Goal: Book appointment/travel/reservation

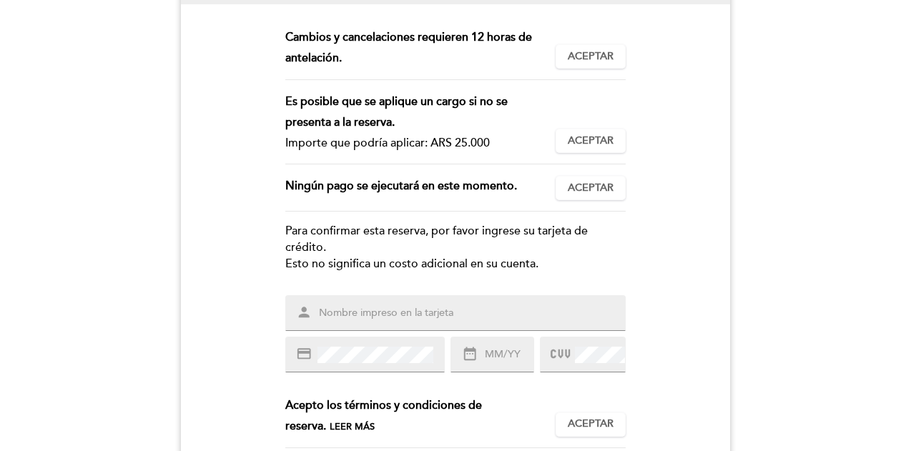
scroll to position [132, 0]
click at [518, 302] on div "person" at bounding box center [455, 312] width 340 height 36
click at [509, 311] on input "text" at bounding box center [472, 312] width 310 height 16
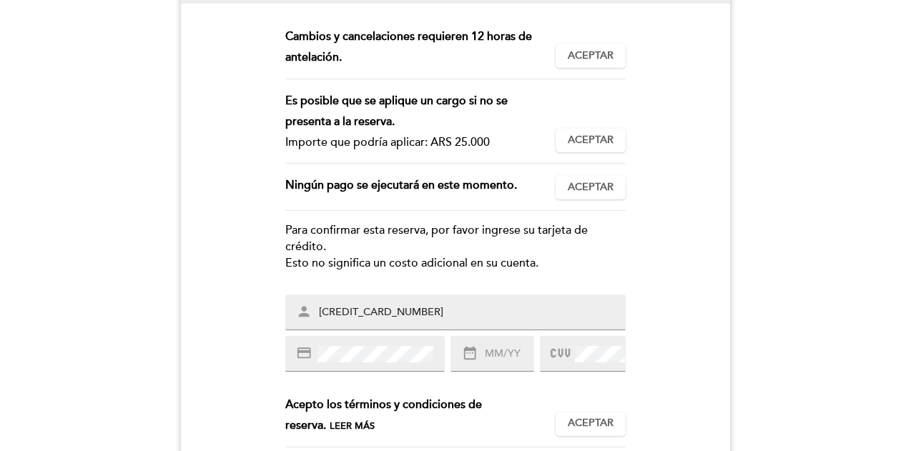
type input "[CREDIT_CARD_NUMBER]"
drag, startPoint x: 433, startPoint y: 309, endPoint x: 307, endPoint y: 312, distance: 125.8
click at [307, 312] on div "person [CREDIT_CARD_NUMBER]" at bounding box center [455, 312] width 340 height 36
drag, startPoint x: 422, startPoint y: 307, endPoint x: 233, endPoint y: 312, distance: 188.8
click at [233, 312] on form "Esta reserva requiere un pago por anticipado. Importe que se debe pagar: ARS 25…" at bounding box center [455, 262] width 549 height 472
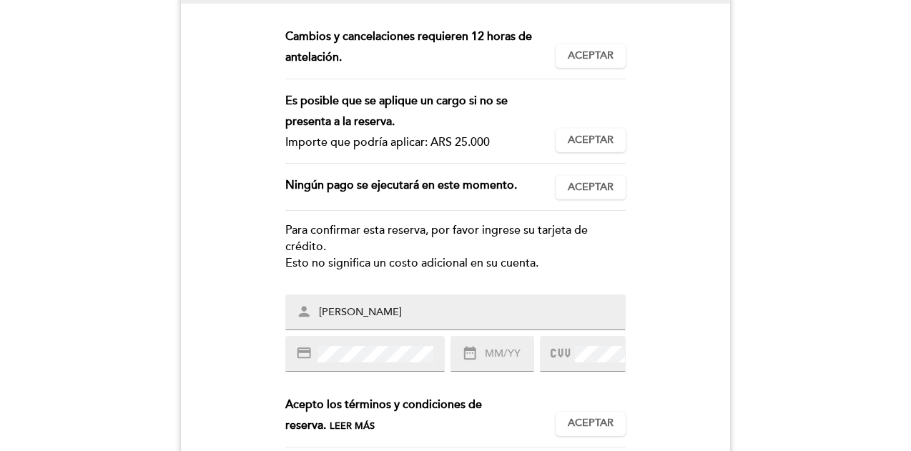
type input "[PERSON_NAME]"
click at [493, 357] on input "text" at bounding box center [508, 354] width 50 height 16
type input "12/27"
click at [819, 302] on div "ESTA MESA YA NO ESTÁ DISPONIBLE La solicitud para una mesa ha vencido y ya no p…" at bounding box center [455, 215] width 911 height 658
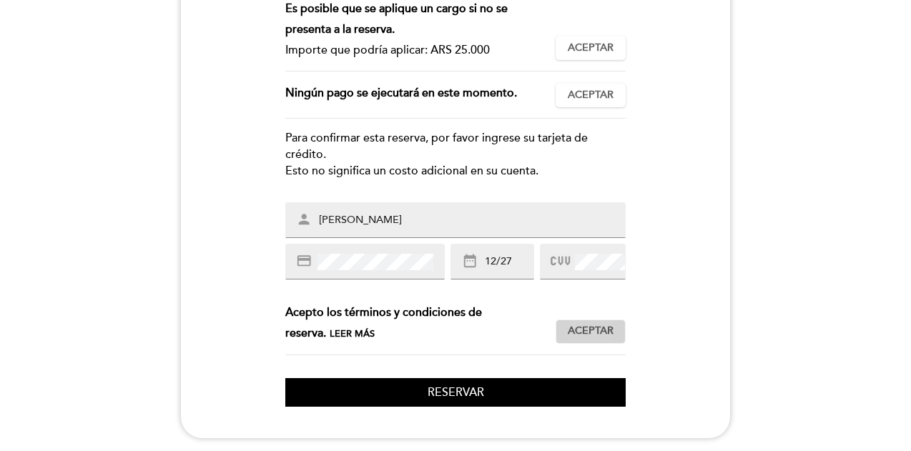
click at [607, 332] on span "Aceptar" at bounding box center [590, 331] width 46 height 15
click at [554, 394] on button "Reservar" at bounding box center [455, 392] width 340 height 29
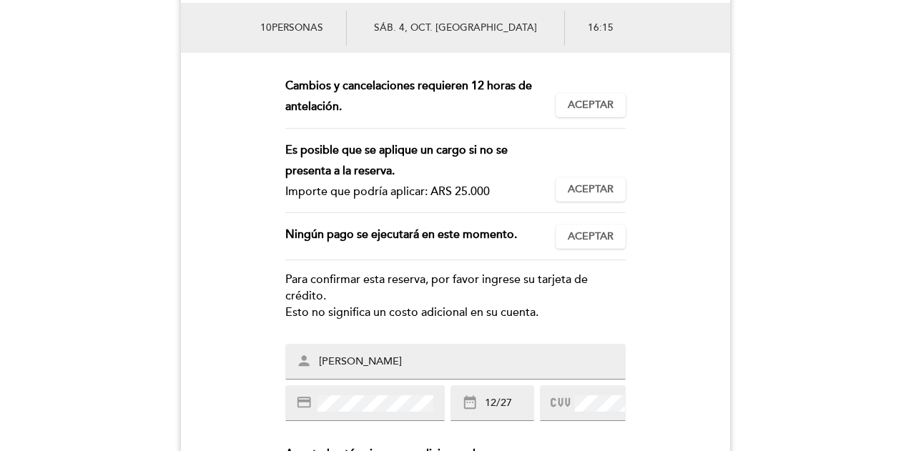
scroll to position [81, 0]
click at [610, 111] on span "Aceptar" at bounding box center [590, 106] width 46 height 15
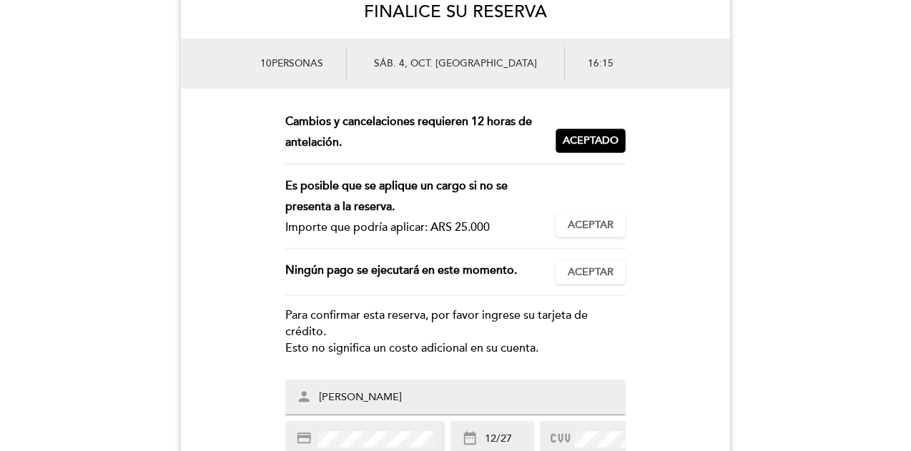
scroll to position [47, 0]
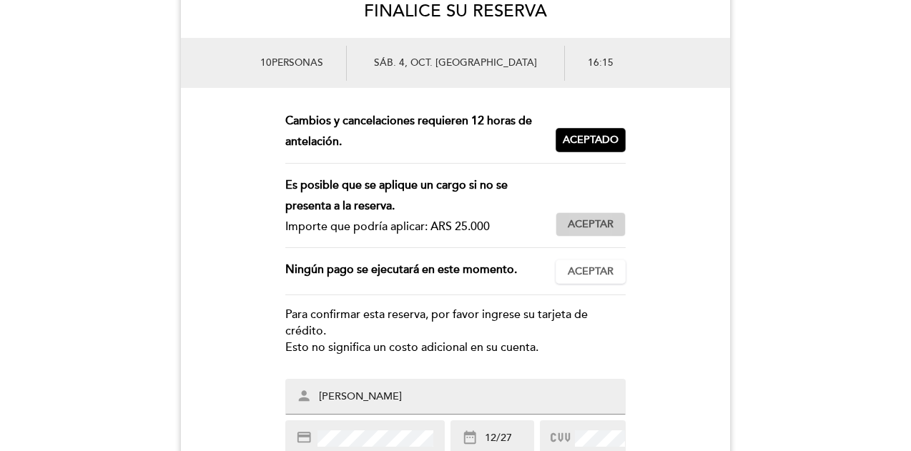
click at [623, 224] on button "Aceptar Aceptado" at bounding box center [590, 224] width 70 height 24
click at [612, 279] on button "Aceptar Aceptado" at bounding box center [590, 271] width 70 height 24
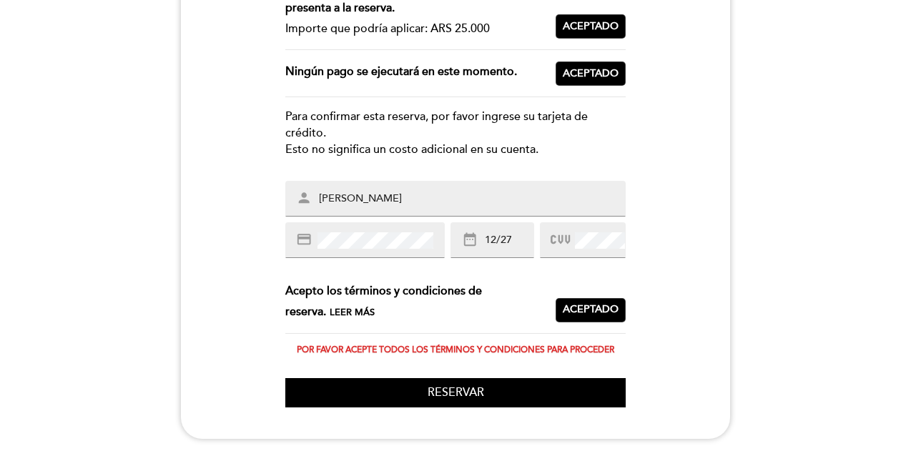
click at [548, 407] on div "FINALICE SU RESERVA 10 personas sáb. 4, oct. [GEOGRAPHIC_DATA] 16:15 Esta reser…" at bounding box center [455, 105] width 549 height 637
click at [547, 395] on button "Reservar" at bounding box center [455, 392] width 340 height 29
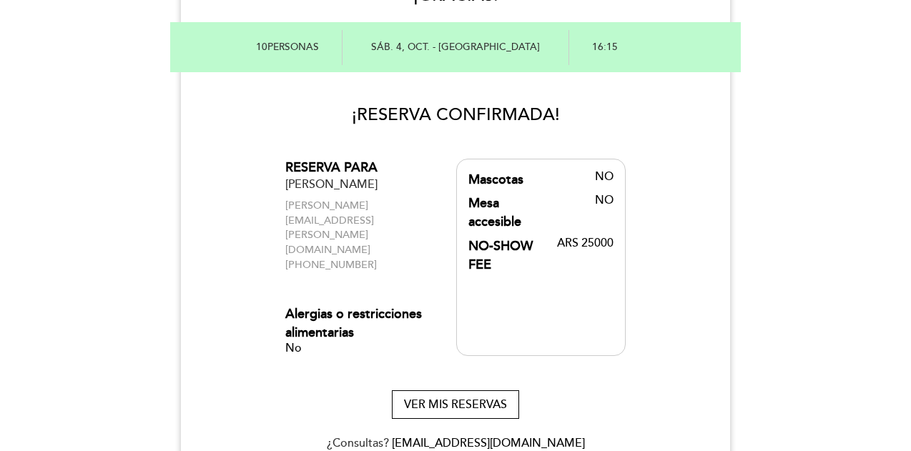
scroll to position [0, 0]
